Goal: Information Seeking & Learning: Learn about a topic

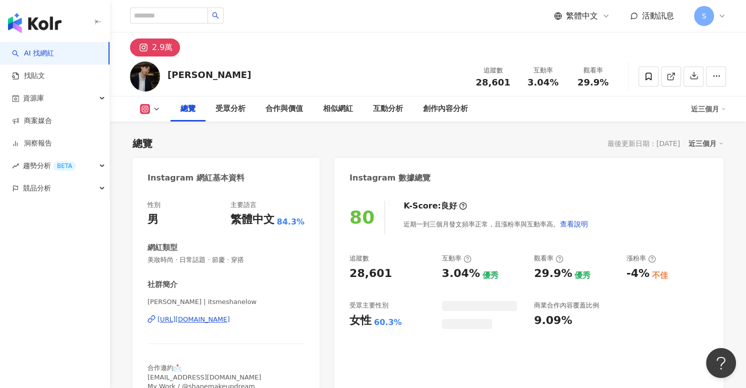
scroll to position [61, 0]
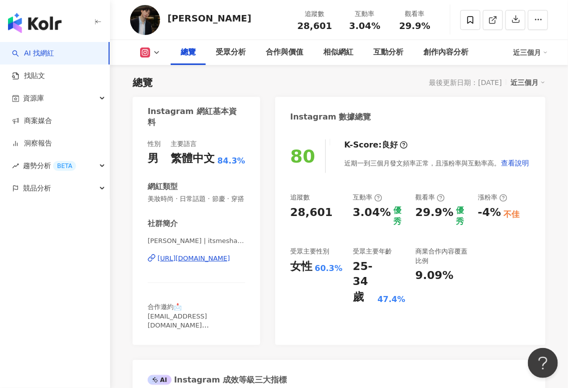
click at [136, 293] on div "性別 男 主要語言 繁體中文 84.3% 網紅類型 美妝時尚 · 日常話題 · 節慶 · 穿搭 社群簡介 [PERSON_NAME] | itsmeshane…" at bounding box center [197, 238] width 128 height 216
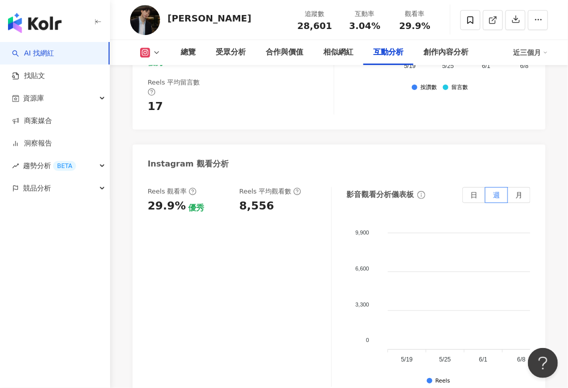
scroll to position [2289, 0]
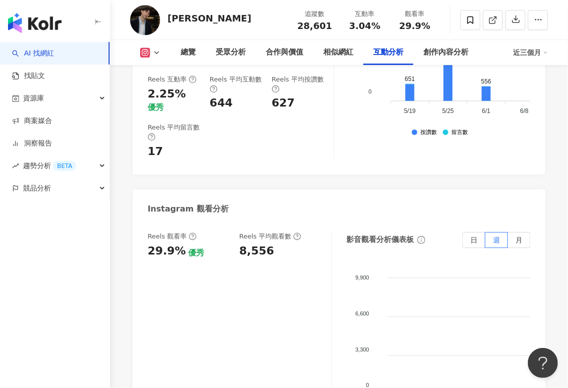
click at [236, 269] on div "Reels 觀看率 29.9% 優秀 Reels 平均觀看數 8,556" at bounding box center [240, 332] width 184 height 200
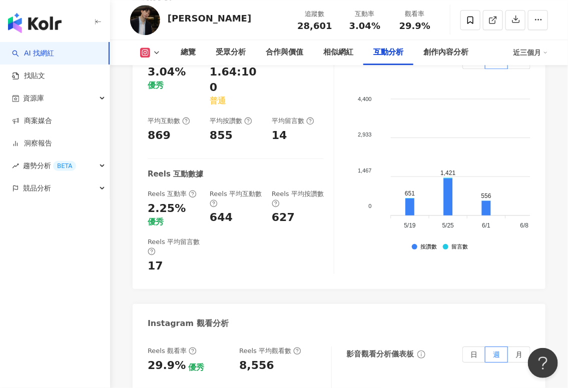
scroll to position [2107, 0]
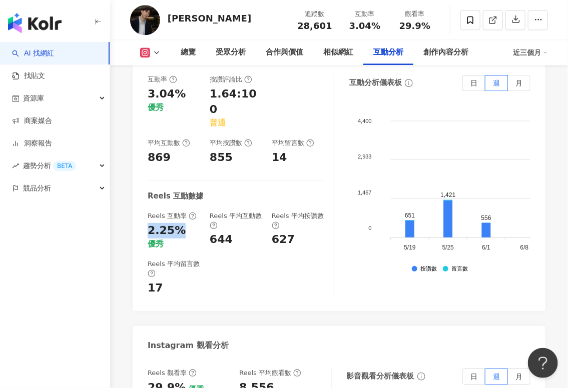
drag, startPoint x: 180, startPoint y: 218, endPoint x: 147, endPoint y: 216, distance: 33.5
click at [147, 216] on div "互動率 3.04% 優秀 按讚評論比 1.64:100 普通 平均互動數 869 平均按讚數 855 平均留言數 14 Reels 互動數據 Reels 互動…" at bounding box center [339, 188] width 413 height 246
copy div "2.25%"
click at [224, 236] on div "互動率 3.04% 優秀 按讚評論比 1.64:100 普通 平均互動數 869 平均按讚數 855 平均留言數 14 Reels 互動數據 Reels 互動…" at bounding box center [241, 185] width 187 height 221
click at [267, 229] on div "Reels 互動率 2.25% 優秀 Reels 平均互動數 644 Reels 平均按讚數 627" at bounding box center [236, 231] width 176 height 38
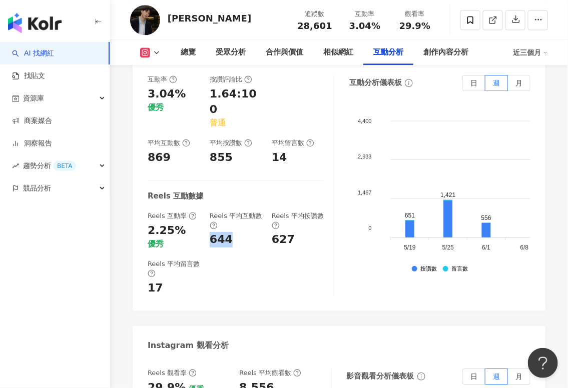
drag, startPoint x: 206, startPoint y: 229, endPoint x: 239, endPoint y: 224, distance: 32.9
click at [235, 222] on div "Reels 互動率 2.25% 優秀 Reels 平均互動數 644 Reels 平均按讚數 627" at bounding box center [236, 231] width 176 height 38
copy div "644"
click at [232, 277] on div "Reels 平均留言數 17" at bounding box center [236, 278] width 176 height 36
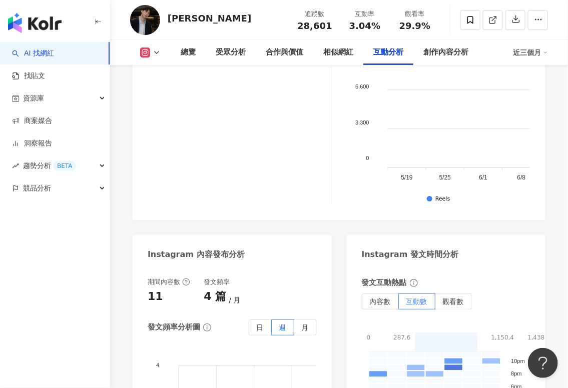
scroll to position [2198, 0]
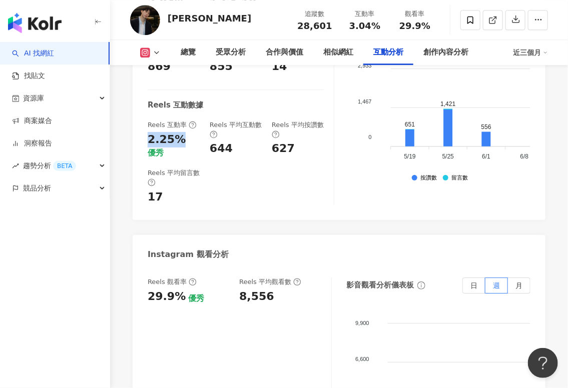
drag, startPoint x: 180, startPoint y: 122, endPoint x: 137, endPoint y: 121, distance: 43.0
click at [137, 121] on div "互動率 3.04% 優秀 按讚評論比 1.64:100 普通 平均互動數 869 平均按讚數 855 平均留言數 14 Reels 互動數據 Reels 互動…" at bounding box center [339, 97] width 413 height 246
copy div "2.25%"
